Goal: Task Accomplishment & Management: Manage account settings

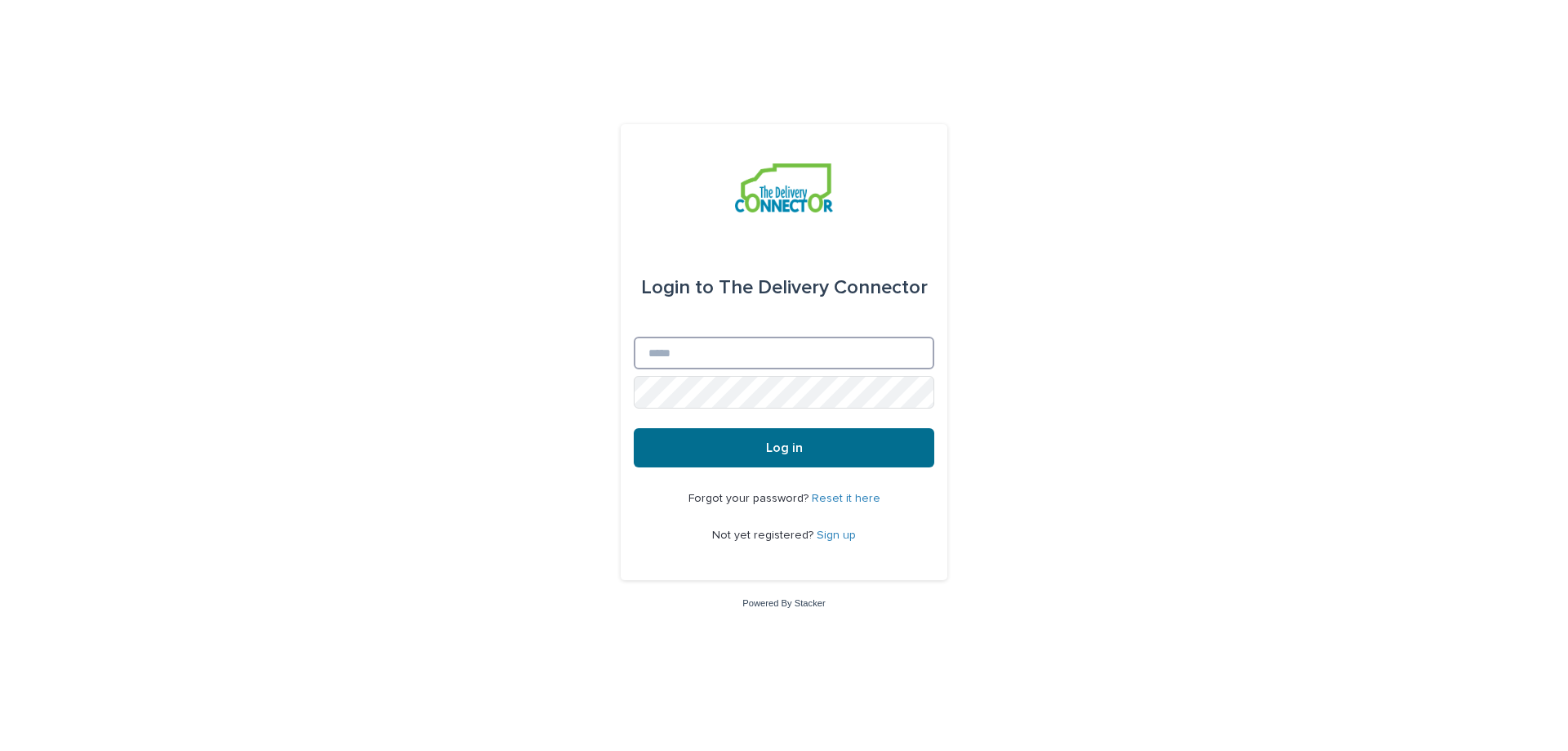
type input "**********"
click at [899, 451] on button "Log in" at bounding box center [784, 448] width 300 height 39
